Goal: Check status: Check status

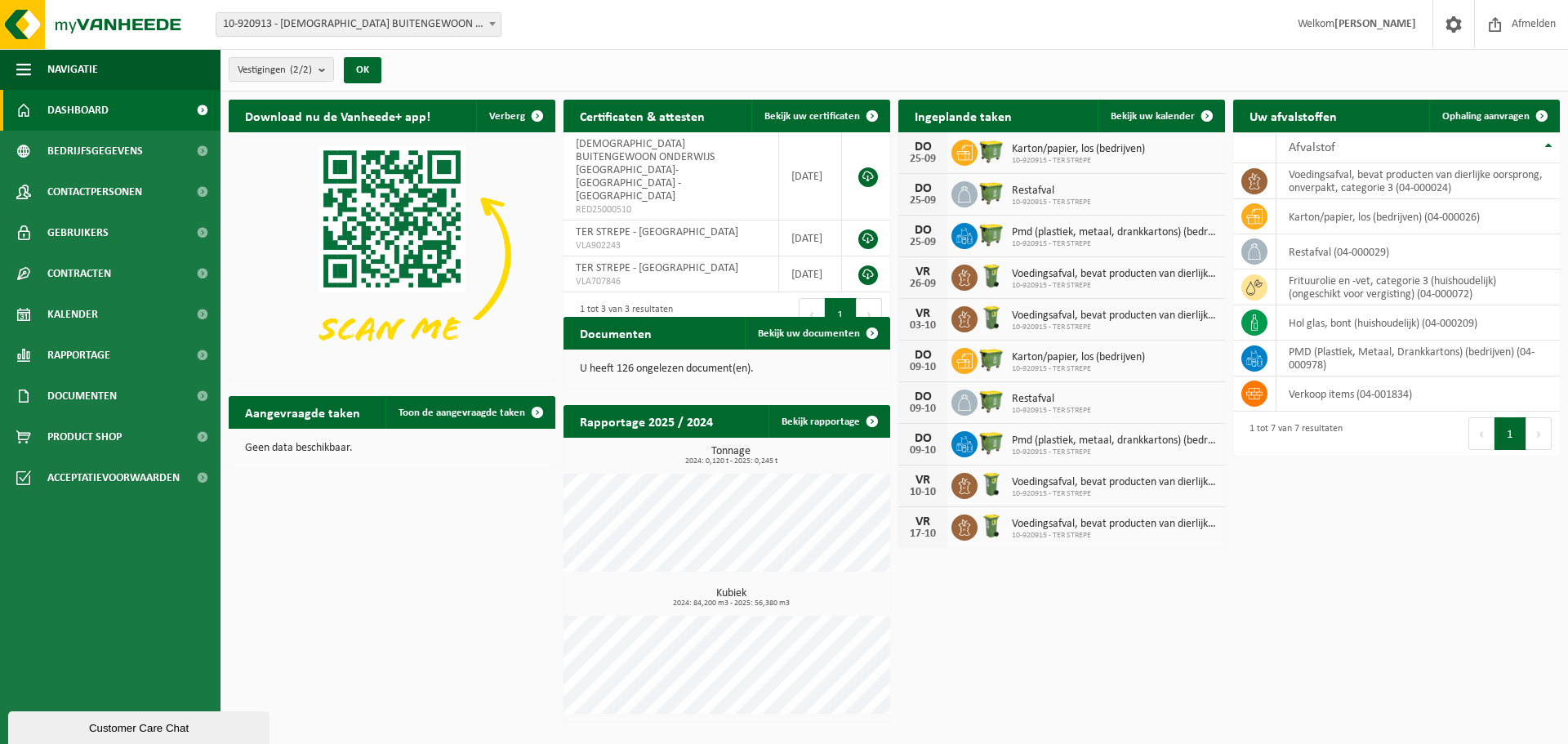
click at [1050, 281] on span "10-920915 - TER STREPE" at bounding box center [1114, 286] width 205 height 10
click at [1042, 310] on span "Voedingsafval, bevat producten van dierlijke oorsprong, onverpakt, categorie 3" at bounding box center [1114, 315] width 205 height 13
click at [1148, 114] on span "Bekijk uw kalender" at bounding box center [1152, 117] width 84 height 11
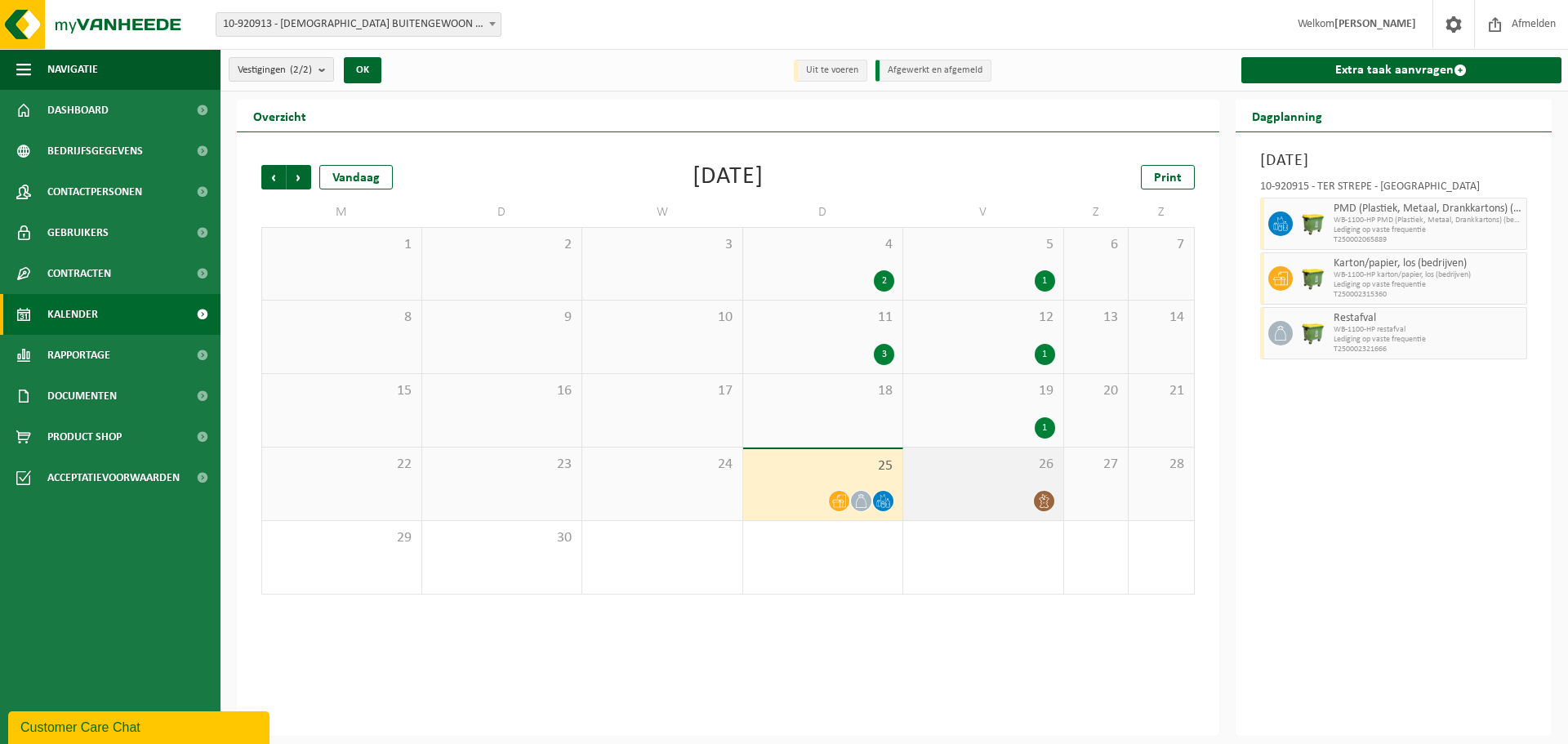
click at [987, 491] on div at bounding box center [983, 501] width 144 height 22
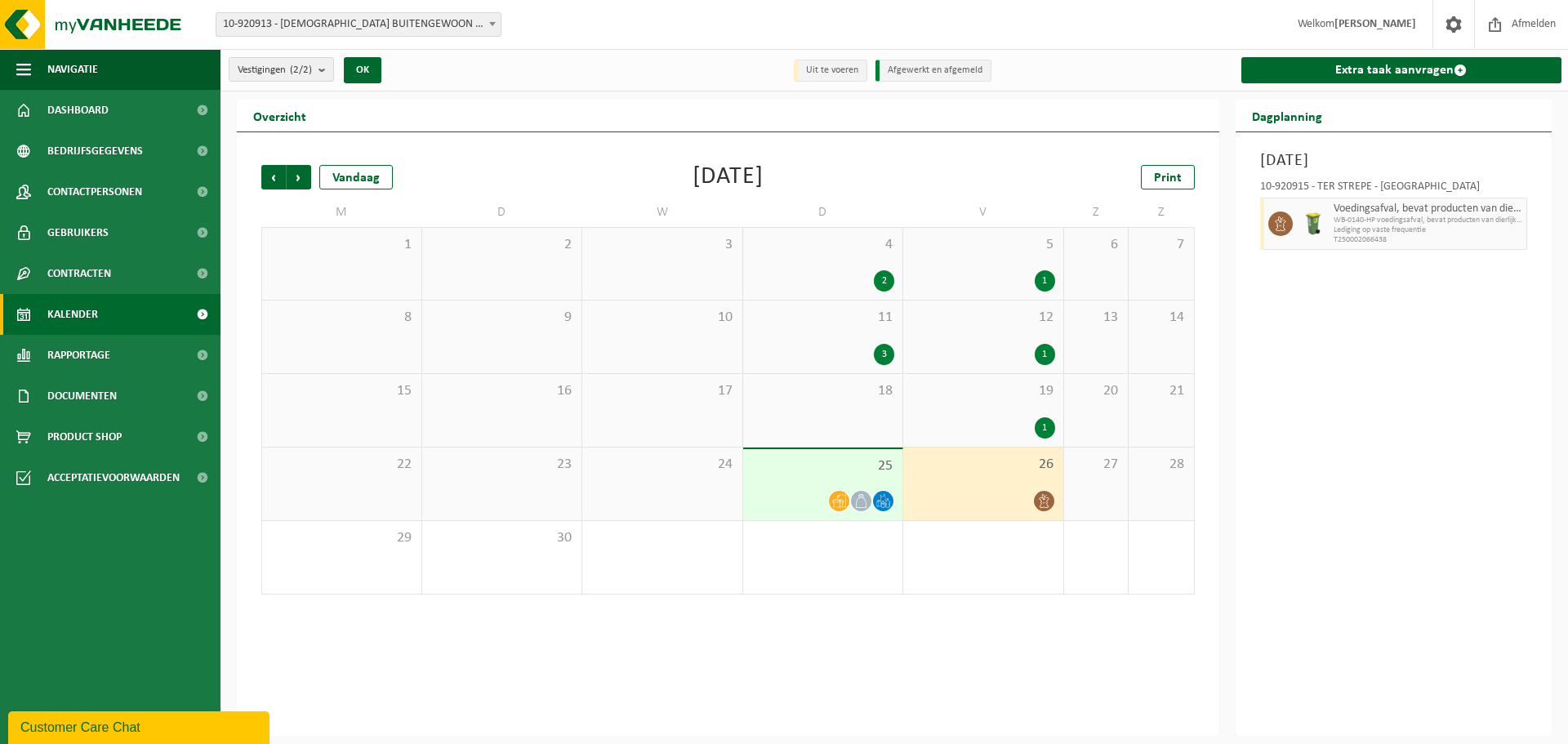
click at [979, 476] on div "26" at bounding box center [983, 484] width 160 height 72
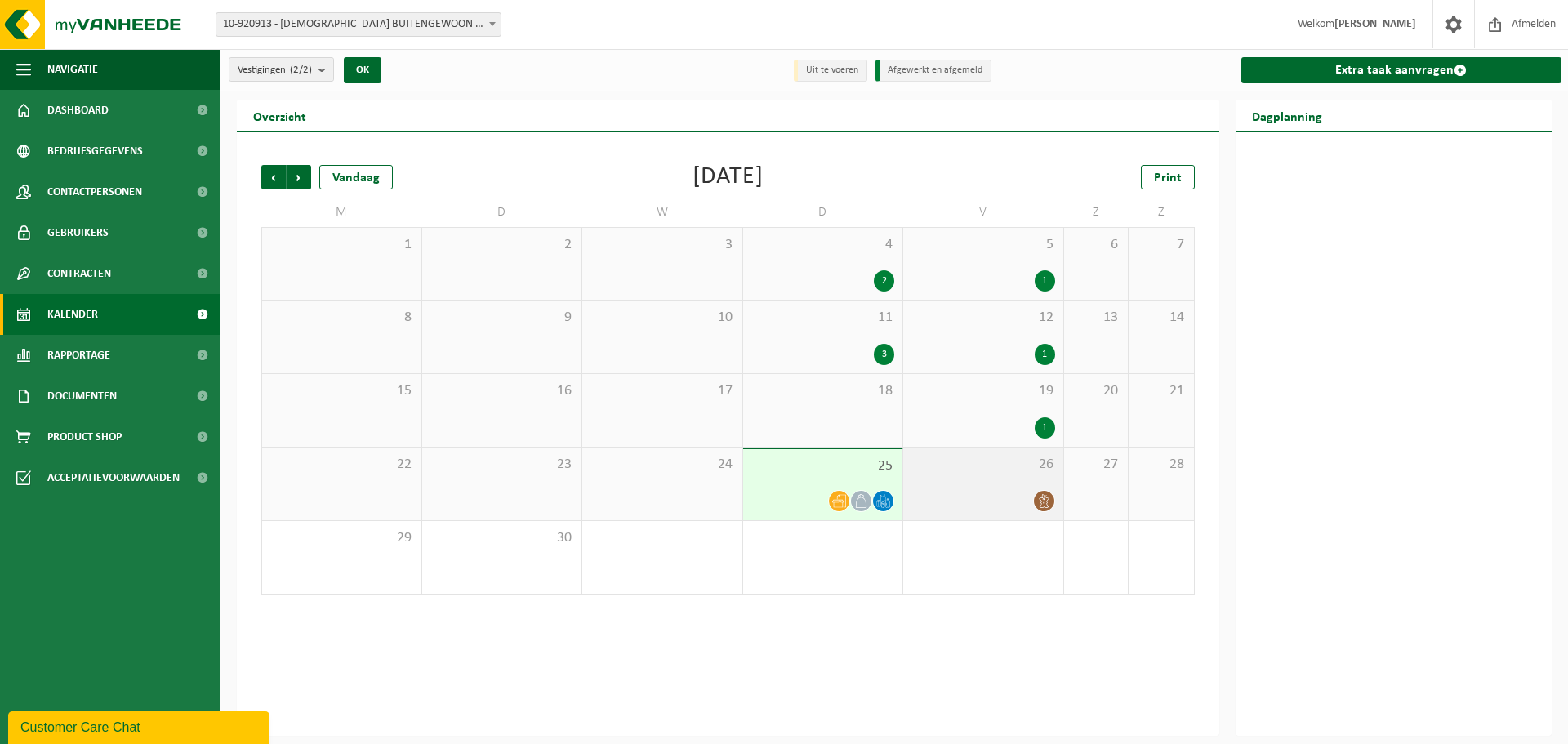
click at [978, 476] on div "26" at bounding box center [983, 484] width 160 height 72
